Goal: Task Accomplishment & Management: Complete application form

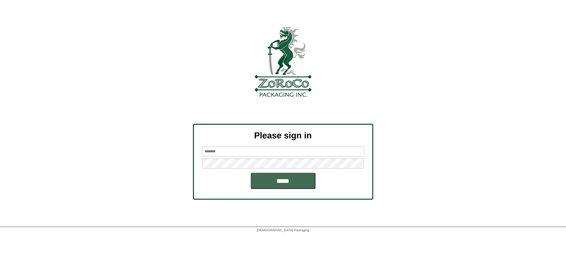
type input "********"
click at [278, 181] on input "*****" at bounding box center [283, 181] width 65 height 16
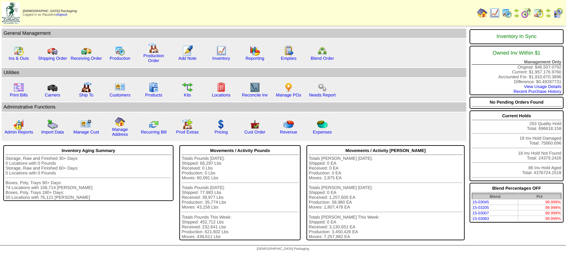
click at [540, 15] on img at bounding box center [539, 13] width 10 height 10
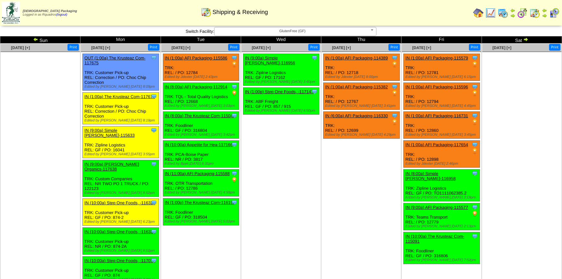
click at [30, 37] on td "Sun" at bounding box center [40, 39] width 80 height 7
click at [35, 40] on img at bounding box center [35, 39] width 5 height 5
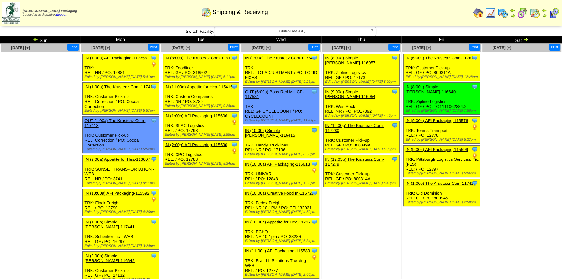
click at [35, 40] on img at bounding box center [35, 39] width 5 height 5
click at [42, 86] on ul at bounding box center [40, 100] width 79 height 97
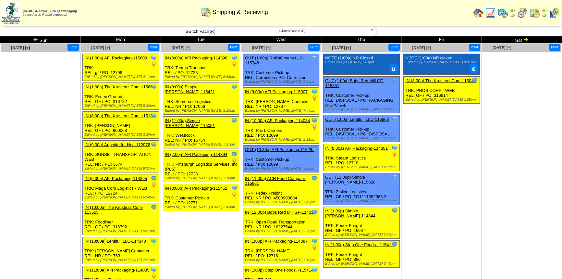
click at [421, 121] on ul "Clone Item NOTE (1:00a) NR closed Edited by Mfuller 8/11 9:31pm Clone Item IN (…" at bounding box center [441, 102] width 79 height 97
click at [450, 81] on link "IN (8:00a) The Krusteaz Com-115041" at bounding box center [440, 80] width 70 height 5
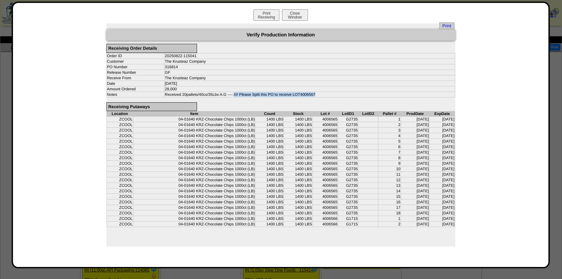
drag, startPoint x: 318, startPoint y: 93, endPoint x: 233, endPoint y: 92, distance: 84.7
click at [233, 92] on td "Received 20pallets/40cs/35Lbs A.G ---- //// Please Split this PO to receive LOT…" at bounding box center [309, 94] width 290 height 6
click at [444, 23] on span "Print" at bounding box center [446, 25] width 15 height 7
click at [480, 58] on div "Print Verify Production Information Receiving Order Details Order ID 20250822-1…" at bounding box center [280, 134] width 523 height 223
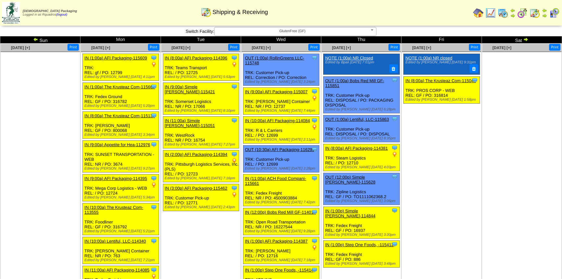
click at [525, 40] on img at bounding box center [525, 39] width 5 height 5
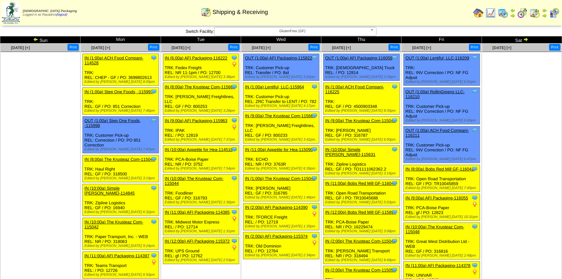
click at [525, 39] on img at bounding box center [525, 39] width 5 height 5
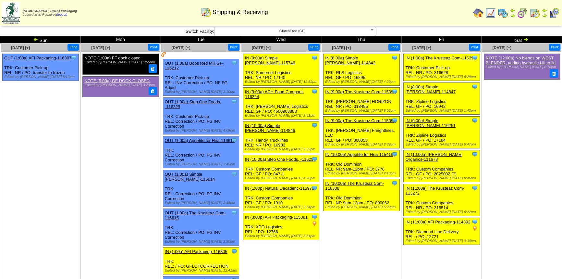
click at [525, 39] on img at bounding box center [525, 39] width 5 height 5
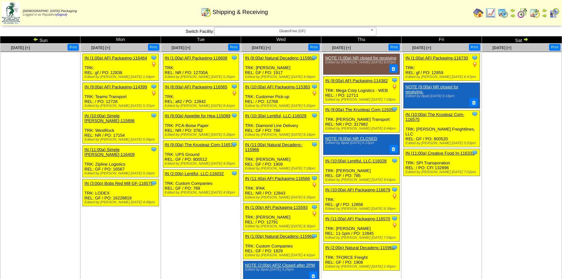
drag, startPoint x: 525, startPoint y: 66, endPoint x: 473, endPoint y: 52, distance: 53.3
click at [525, 66] on ul at bounding box center [521, 100] width 79 height 97
click at [527, 40] on img at bounding box center [525, 39] width 5 height 5
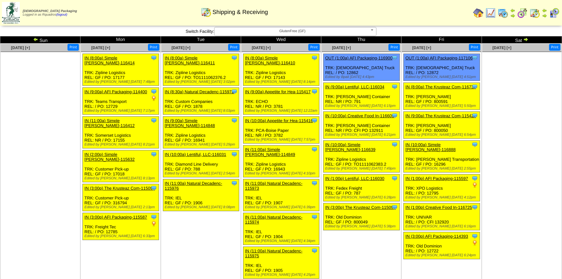
click at [527, 40] on img at bounding box center [525, 39] width 5 height 5
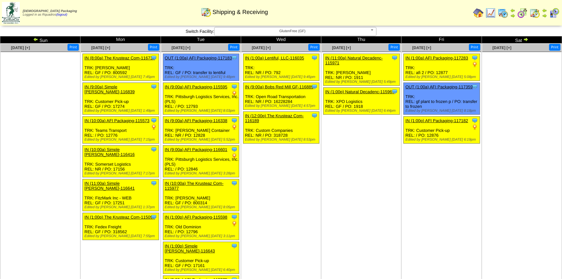
click at [526, 40] on img at bounding box center [525, 39] width 5 height 5
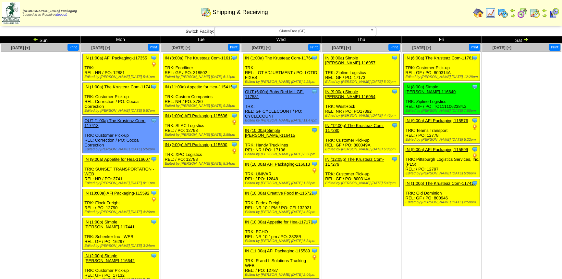
click at [526, 40] on img at bounding box center [525, 39] width 5 height 5
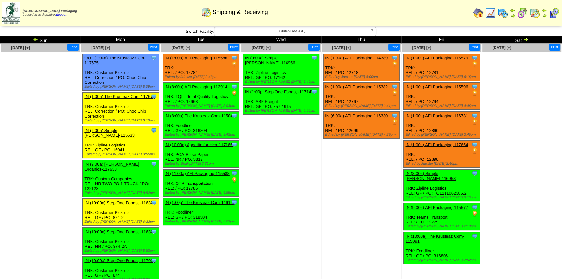
click at [306, 182] on td "Oct 08 [+] Print Clone Item IN (9:00a) Simple Mills-116956 Simple Mills Schedul…" at bounding box center [281, 193] width 80 height 300
click at [475, 14] on img at bounding box center [478, 13] width 10 height 10
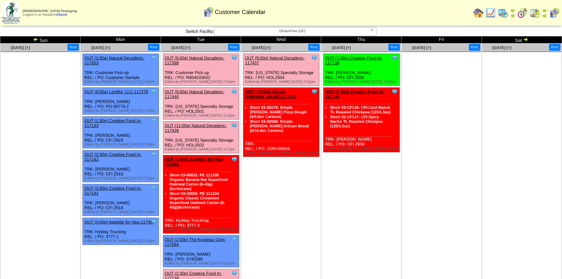
click at [308, 217] on td "[DATE] [+] Print Clone Item OUT (9:00a) Natural Decadenc-117437 Natural Decaden…" at bounding box center [281, 189] width 80 height 293
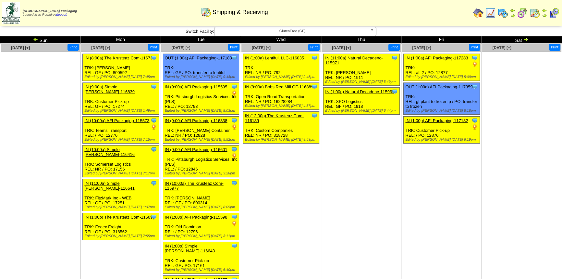
click at [525, 38] on img at bounding box center [525, 39] width 5 height 5
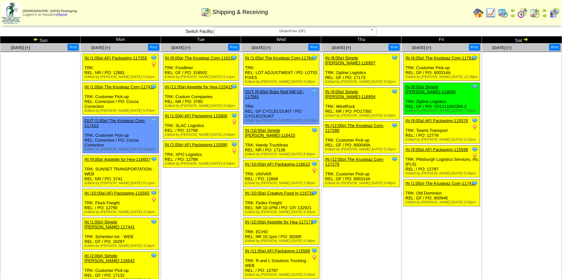
click at [525, 38] on img at bounding box center [525, 39] width 5 height 5
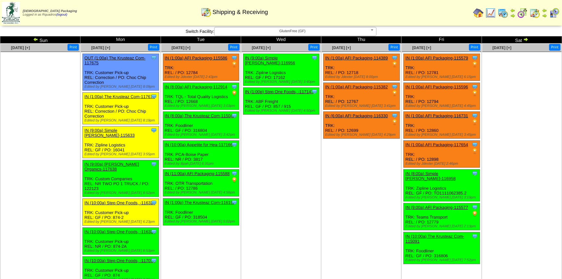
click at [523, 99] on ul at bounding box center [521, 100] width 79 height 97
click at [525, 145] on ul at bounding box center [521, 100] width 79 height 97
click at [503, 13] on img at bounding box center [503, 13] width 10 height 10
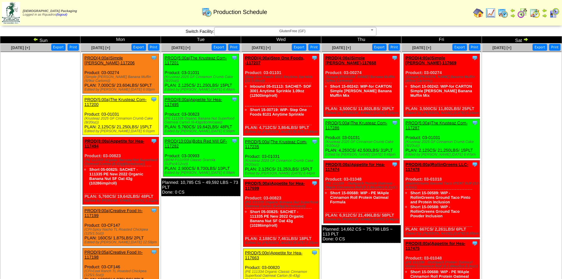
click at [199, 233] on td "Oct 07 [+] Print Export Clone Item PROD(5:00a)The Krusteaz Com-117201 The Krust…" at bounding box center [201, 212] width 80 height 339
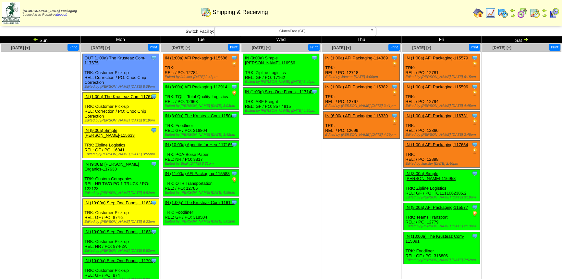
click at [325, 208] on td "[DATE] [+] Print Clone Item IN (1:00a) AFI Packaging-114389 AFI Packaging Sched…" at bounding box center [361, 193] width 80 height 300
drag, startPoint x: 288, startPoint y: 195, endPoint x: 272, endPoint y: 192, distance: 16.5
click at [288, 195] on td "[DATE] [+] Print Clone Item IN (9:00a) Simple [PERSON_NAME]-116956 Simple [PERS…" at bounding box center [281, 193] width 80 height 300
drag, startPoint x: 301, startPoint y: 194, endPoint x: 174, endPoint y: 36, distance: 202.8
click at [300, 192] on td "[DATE] [+] Print Clone Item IN (9:00a) Simple [PERSON_NAME]-116956 Simple [PERS…" at bounding box center [281, 193] width 80 height 300
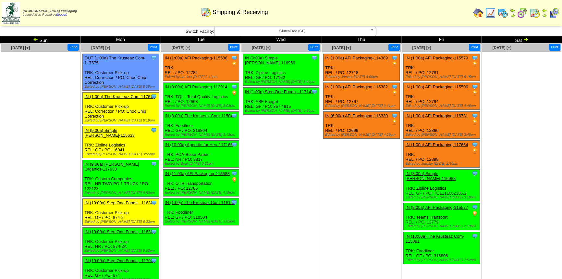
click at [259, 138] on ul "Clone Item IN (9:00a) Simple Mills-116956 Simple Mills ScheduleID: 116956 8000 …" at bounding box center [280, 102] width 79 height 97
click at [525, 39] on img at bounding box center [525, 39] width 5 height 5
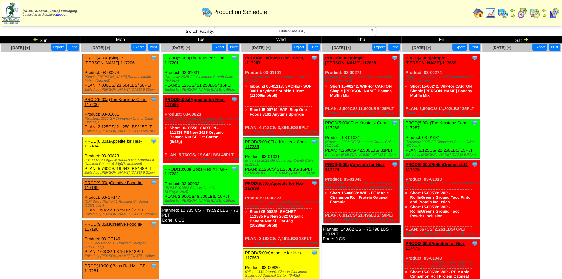
click at [37, 39] on img at bounding box center [35, 39] width 5 height 5
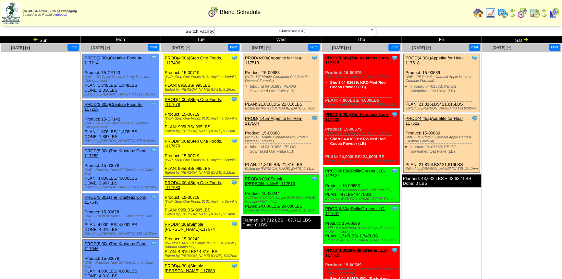
click at [36, 131] on ul at bounding box center [40, 100] width 79 height 97
click at [35, 39] on img at bounding box center [35, 39] width 5 height 5
click at [55, 103] on ul at bounding box center [40, 100] width 79 height 97
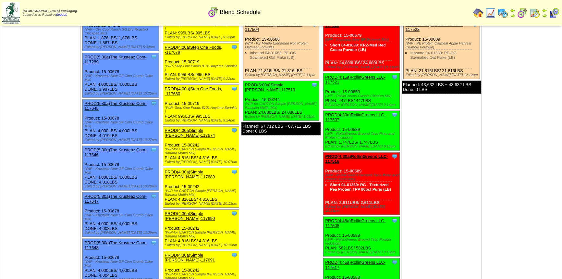
scroll to position [1080, 0]
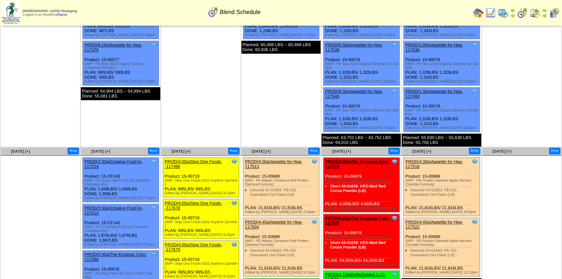
click at [471, 6] on table "Zoroco Packaging Logged in as Rquadros (logout) Print All" at bounding box center [281, 13] width 562 height 26
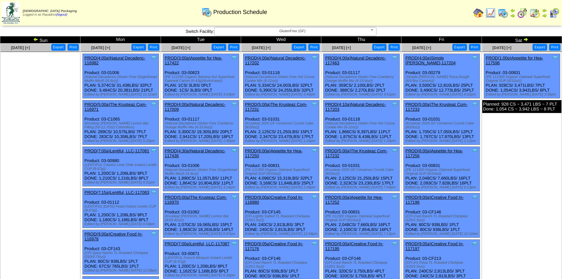
click at [497, 185] on td "Oct 04 [+] Print Export Clone Item PROD(1:00p)Appetite for Hea-117596 Appetite …" at bounding box center [521, 258] width 80 height 431
click at [283, 153] on div "Clone Item PROD(6:00a)Appetite for Hea-117250 Appetite for Healthy Living Sched…" at bounding box center [281, 169] width 76 height 44
click at [285, 151] on link "PROD(6:00a)Appetite for Hea-117250" at bounding box center [273, 153] width 57 height 10
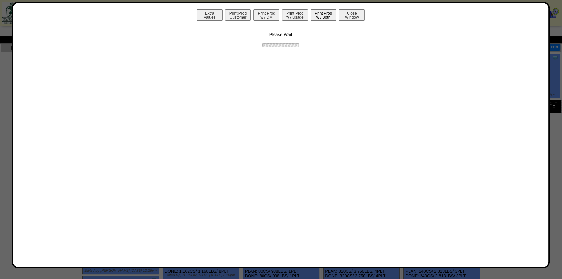
click at [314, 16] on button "Print Prod w / Both" at bounding box center [323, 14] width 26 height 11
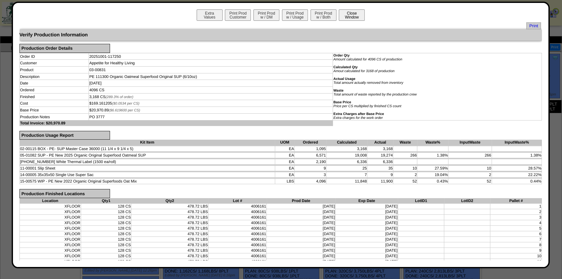
click at [354, 16] on button "Close Window" at bounding box center [352, 14] width 26 height 11
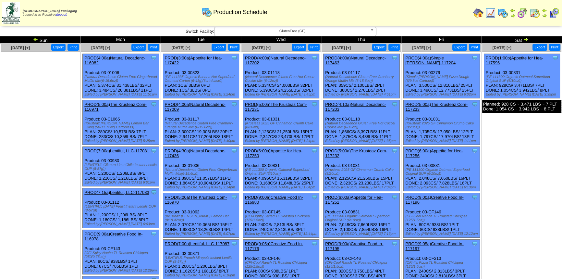
click at [490, 131] on ul "Clone Item PROD(1:00p)Appetite for Hea-117596 Appetite for Healthy Living Sched…" at bounding box center [521, 102] width 79 height 97
drag, startPoint x: 524, startPoint y: 40, endPoint x: 529, endPoint y: 127, distance: 87.1
click at [524, 40] on img at bounding box center [525, 39] width 5 height 5
click at [524, 149] on ul "Clone Item PROD(1:00p)Appetite for Hea-117596 Appetite for Healthy Living Sched…" at bounding box center [521, 102] width 79 height 97
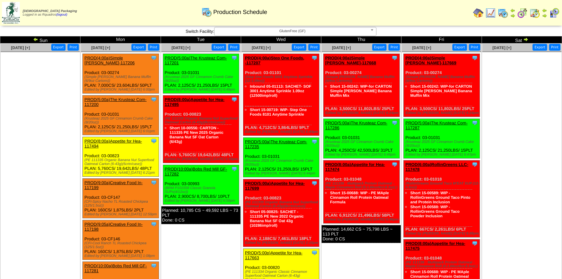
drag, startPoint x: 516, startPoint y: 178, endPoint x: 501, endPoint y: 175, distance: 15.8
click at [516, 178] on td "Oct 11 [+] Print Export" at bounding box center [521, 212] width 80 height 339
click at [171, 247] on td "Oct 07 [+] Print Export Clone Item PROD(5:00a)The Krusteaz Com-117201 The Krust…" at bounding box center [201, 212] width 80 height 339
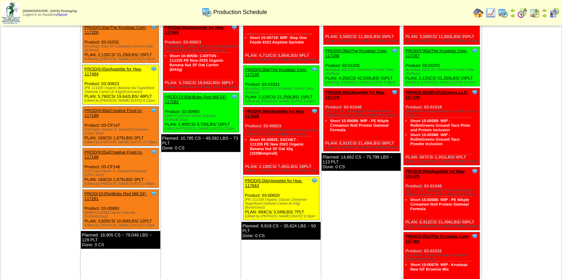
scroll to position [70, 0]
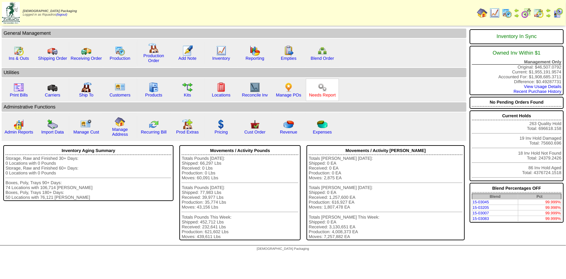
click at [319, 95] on link "Needs Report" at bounding box center [322, 94] width 27 height 5
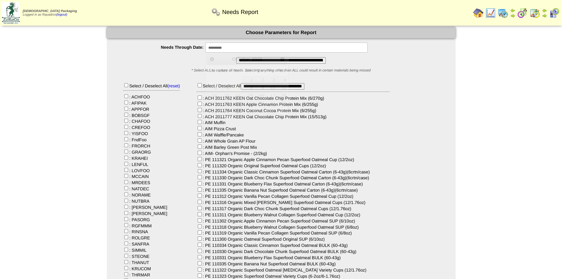
click at [226, 42] on input "**********" at bounding box center [286, 47] width 162 height 10
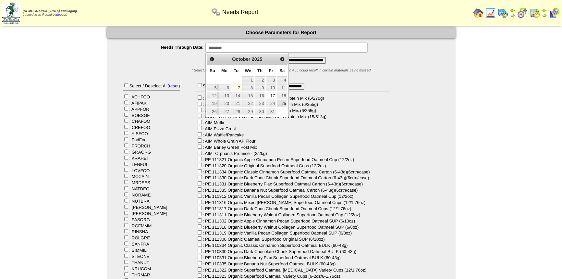
click at [280, 102] on link "25" at bounding box center [282, 103] width 10 height 7
type input "**********"
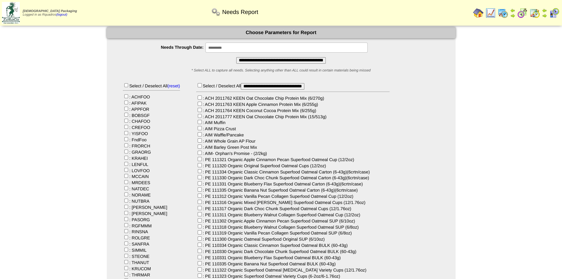
click at [275, 61] on input "**********" at bounding box center [281, 60] width 90 height 6
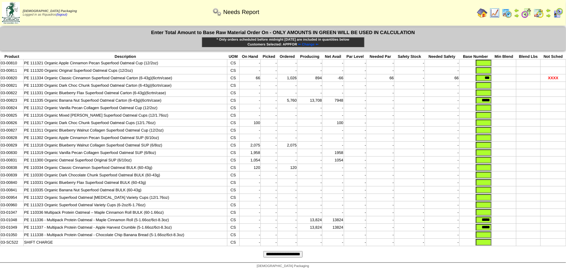
click at [478, 62] on input "text" at bounding box center [484, 63] width 16 height 6
type input "****"
type input "*"
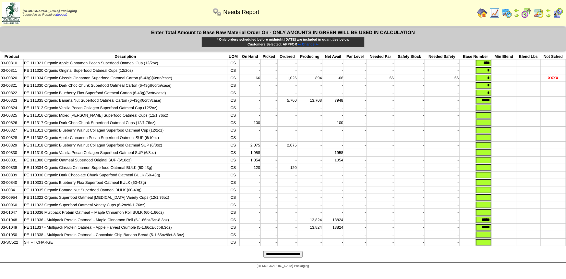
type input "*"
type input "*****"
type input "****"
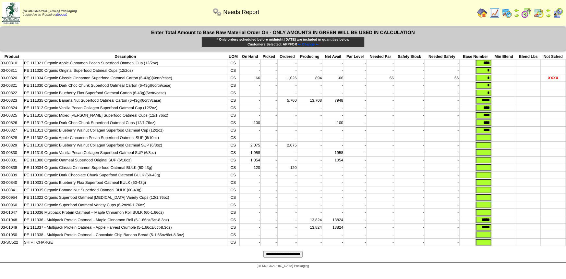
type input "****"
type input "*"
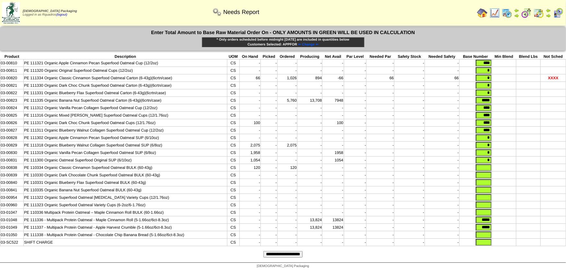
type input "*"
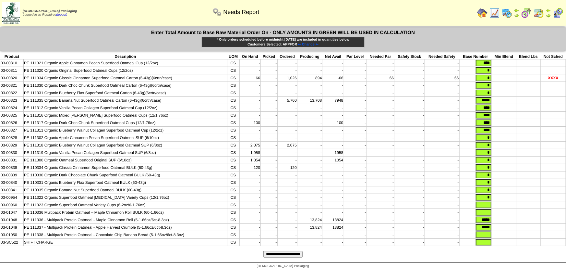
type input "*"
type input "***"
type input "*****"
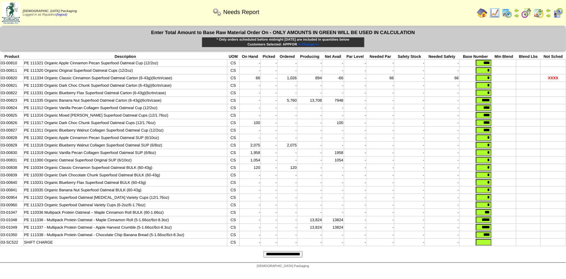
type input "****"
type input "*"
click at [263, 251] on input "**********" at bounding box center [282, 254] width 39 height 6
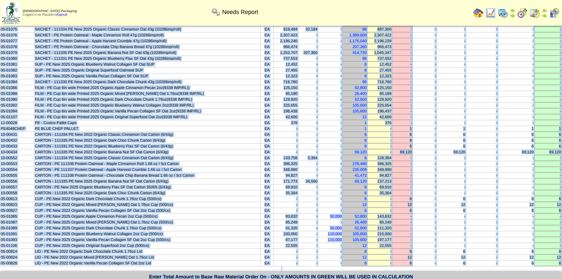
scroll to position [379, 0]
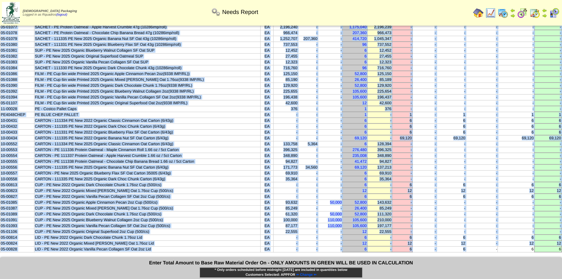
drag, startPoint x: 0, startPoint y: 54, endPoint x: 468, endPoint y: 231, distance: 500.1
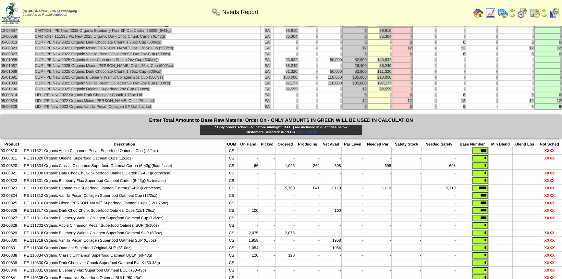
scroll to position [583, 0]
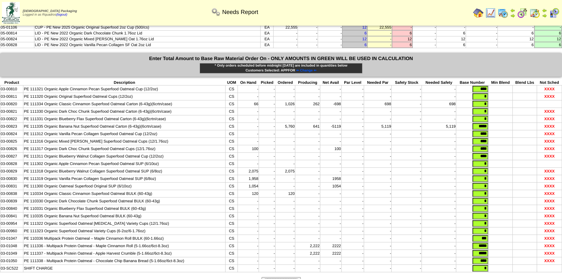
drag, startPoint x: 483, startPoint y: 109, endPoint x: 519, endPoint y: 112, distance: 36.1
click at [519, 112] on tbody "Product Description UOM On Hand Picked Ordered Producing Net Avail Par Level Ne…" at bounding box center [280, 176] width 561 height 192
type input "*"
click at [296, 277] on input "**********" at bounding box center [280, 280] width 39 height 6
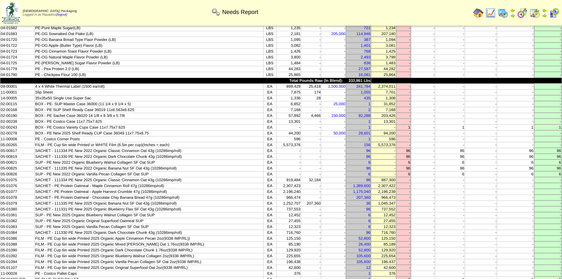
scroll to position [75, 0]
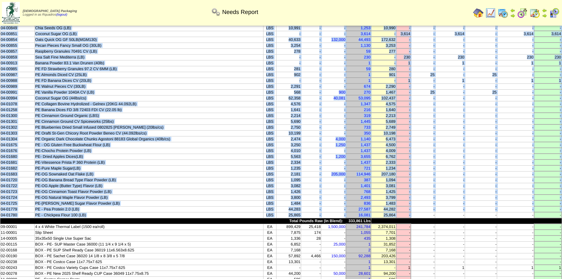
drag, startPoint x: 0, startPoint y: 49, endPoint x: 423, endPoint y: 208, distance: 451.4
click at [423, 208] on tbody "Product Description UOM On Hand Picked In Bound Needed Net Avail Short Par Leve…" at bounding box center [280, 261] width 561 height 589
copy tbody "04-00663 Fine Sea Salt 16142154 (LB)(Morton) LBS 7,603 - - 915 7,602 - 100 - 10…"
drag, startPoint x: 466, startPoint y: 139, endPoint x: 450, endPoint y: 141, distance: 16.9
click at [466, 142] on td "-" at bounding box center [480, 145] width 32 height 6
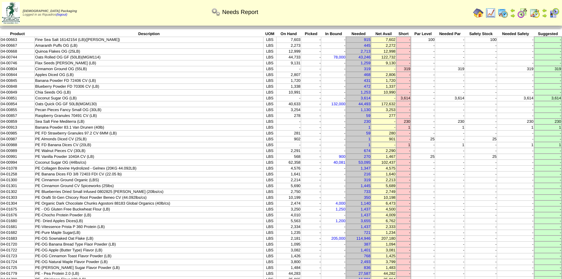
scroll to position [0, 0]
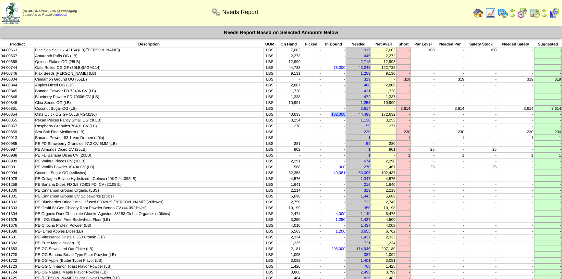
drag, startPoint x: 327, startPoint y: 113, endPoint x: 344, endPoint y: 113, distance: 16.9
click at [344, 113] on tr "04-00854 Oats Quick OG GF 50LB(MGM130) LBS 40,633 - 132,000 44,493 172,632 - - …" at bounding box center [280, 114] width 561 height 6
copy tr "132,000"
drag, startPoint x: 324, startPoint y: 127, endPoint x: 333, endPoint y: 119, distance: 11.6
click at [324, 129] on td "-" at bounding box center [333, 132] width 25 height 6
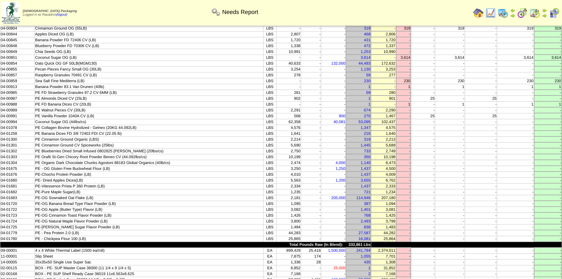
scroll to position [147, 0]
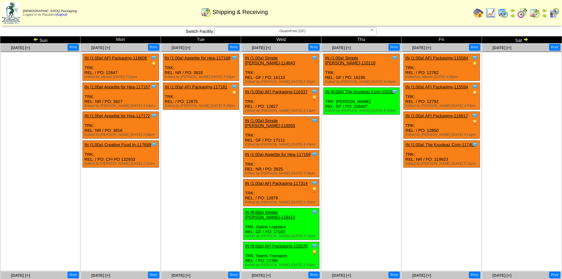
click at [35, 39] on img at bounding box center [35, 39] width 5 height 5
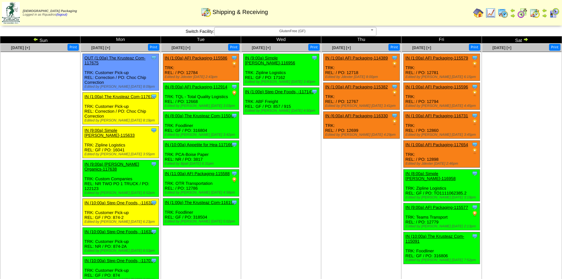
click at [333, 176] on td "[DATE] [+] Print Clone Item IN (1:00a) AFI Packaging-114389 AFI Packaging Sched…" at bounding box center [361, 193] width 80 height 300
click at [35, 40] on img at bounding box center [35, 39] width 5 height 5
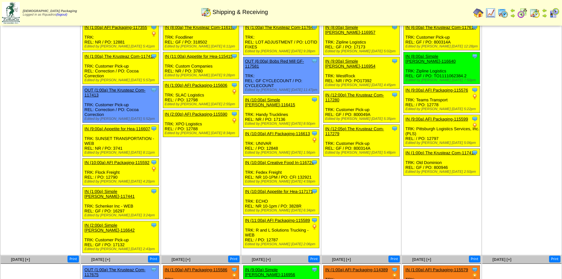
scroll to position [30, 0]
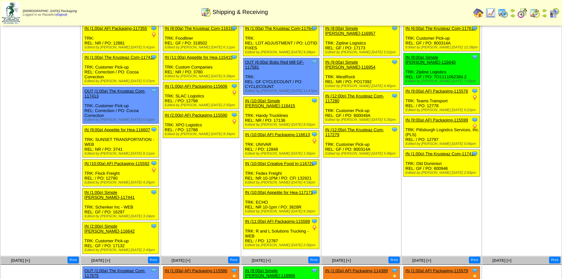
click at [370, 207] on td "Oct 02 [+] Print Clone Item IN (8:00a) Simple Mills-116957 Simple Mills Schedul…" at bounding box center [361, 135] width 80 height 242
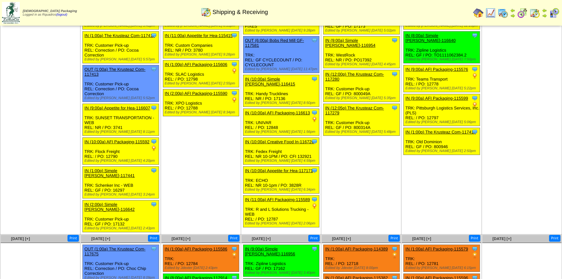
scroll to position [0, 0]
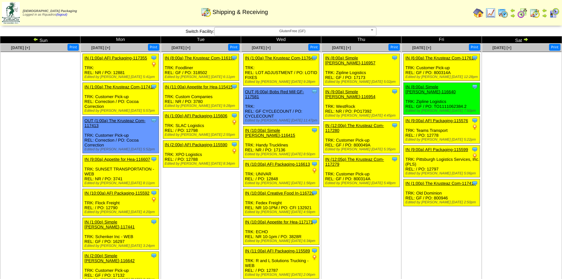
drag, startPoint x: 526, startPoint y: 37, endPoint x: 519, endPoint y: 68, distance: 31.9
click at [526, 37] on img at bounding box center [525, 39] width 5 height 5
click at [518, 79] on ul at bounding box center [521, 100] width 79 height 97
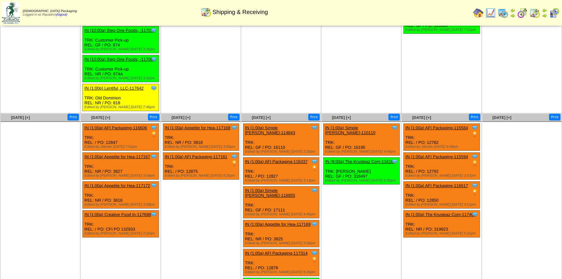
scroll to position [269, 0]
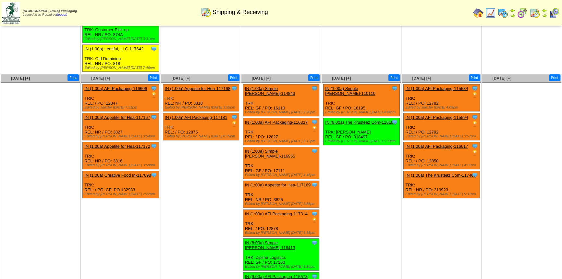
click at [201, 158] on ul "Clone Item IN (1:00a) Appetite for Hea-117168 Appetite for Healthy Living Sched…" at bounding box center [200, 132] width 79 height 97
drag, startPoint x: 355, startPoint y: 170, endPoint x: 350, endPoint y: 166, distance: 5.8
click at [355, 170] on td "Oct 16 [+] Print Clone Item IN (1:00a) Simple Mills-110110 Simple Mills Schedul…" at bounding box center [361, 187] width 80 height 227
click at [107, 76] on span "Oct 13 [+]" at bounding box center [100, 78] width 19 height 5
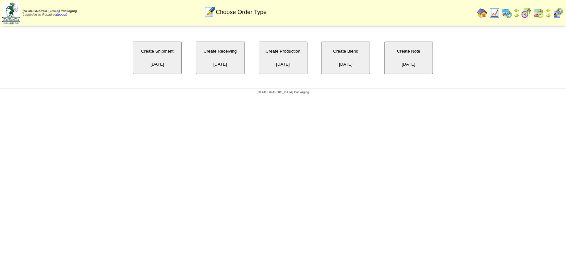
click at [220, 53] on button "Create Receiving [DATE]" at bounding box center [220, 58] width 49 height 32
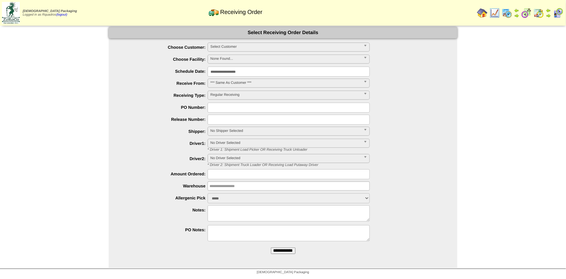
click at [224, 47] on span "Select Customer" at bounding box center [286, 47] width 151 height 8
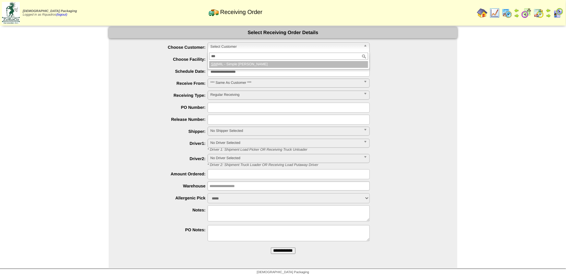
type input "***"
click at [230, 64] on li "SIM MIL - Simple [PERSON_NAME]" at bounding box center [288, 64] width 159 height 7
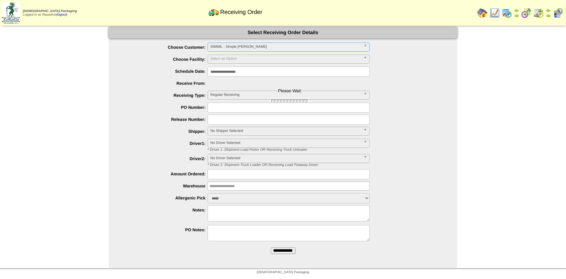
click at [217, 111] on input "text" at bounding box center [289, 108] width 162 height 10
type input "**"
type input "**********"
type input "******"
click at [253, 208] on textarea at bounding box center [289, 213] width 162 height 16
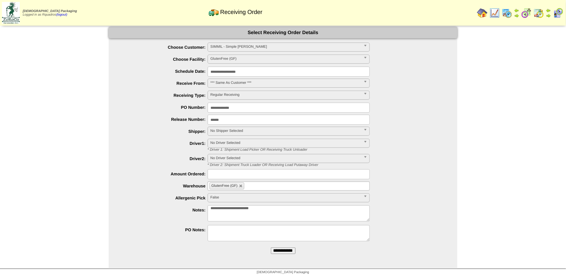
type textarea "**********"
click at [292, 253] on input "**********" at bounding box center [283, 250] width 25 height 6
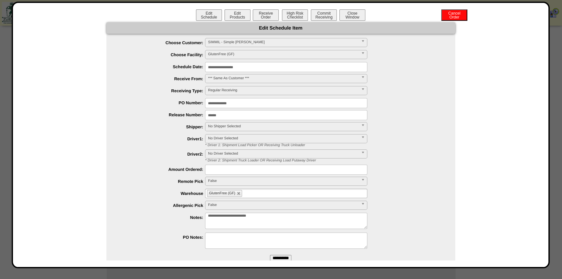
click at [305, 220] on textarea "**********" at bounding box center [286, 220] width 162 height 16
type textarea "**********"
click at [288, 257] on input "**********" at bounding box center [280, 258] width 21 height 6
click at [347, 18] on button "Close Window" at bounding box center [352, 14] width 26 height 11
